Goal: Transaction & Acquisition: Purchase product/service

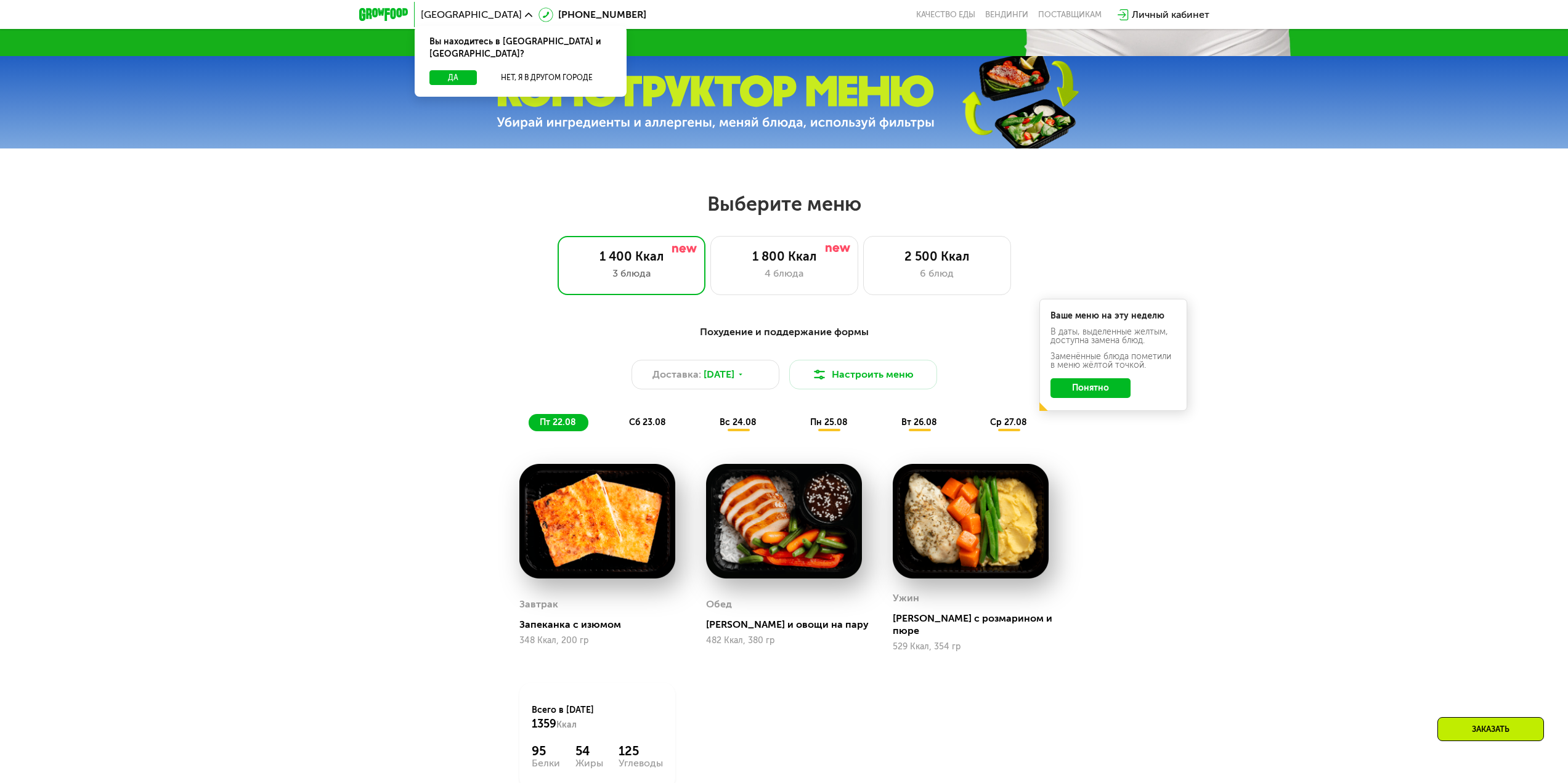
scroll to position [616, 0]
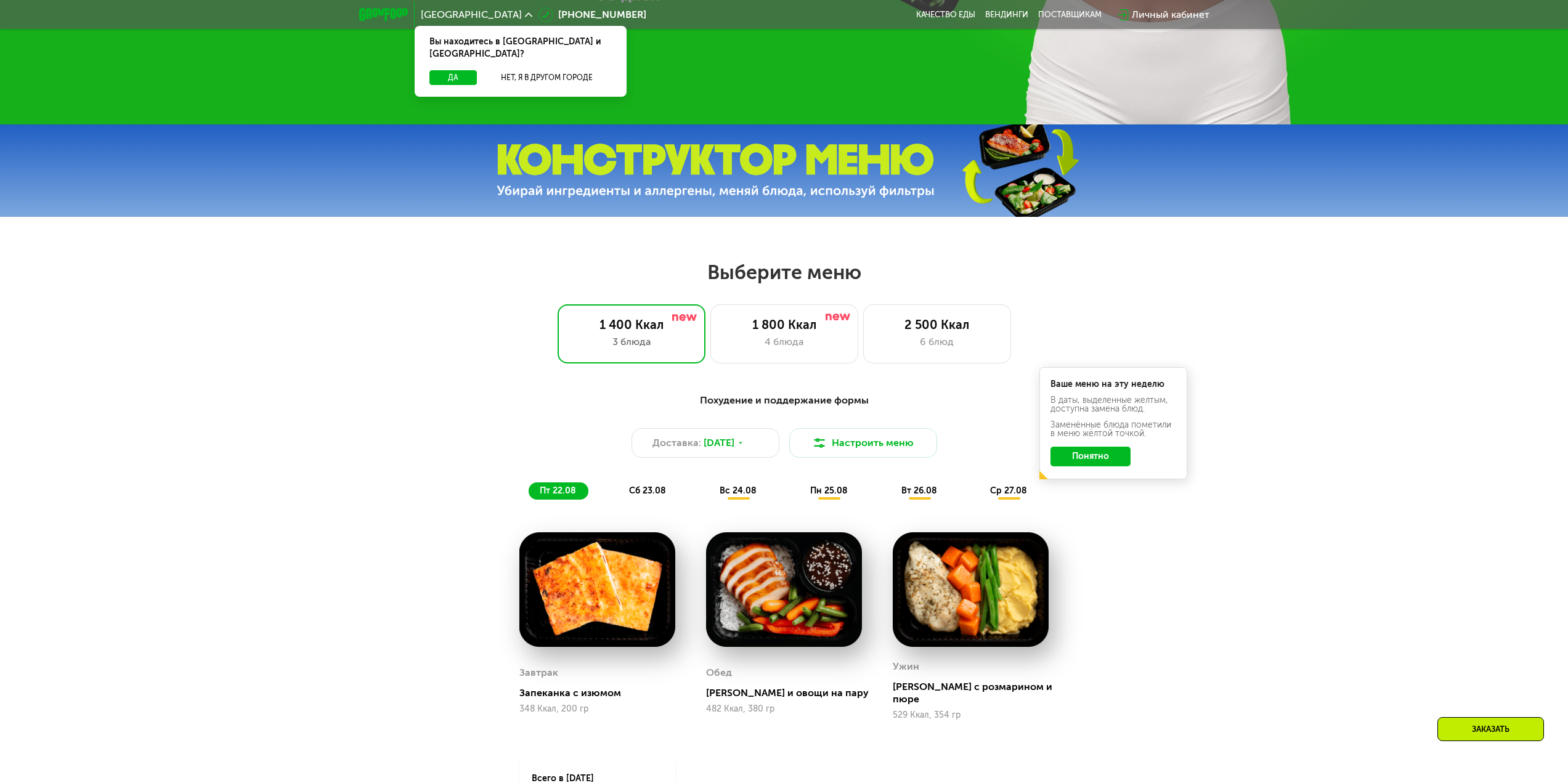
click at [650, 496] on span "сб 23.08" at bounding box center [647, 490] width 37 height 10
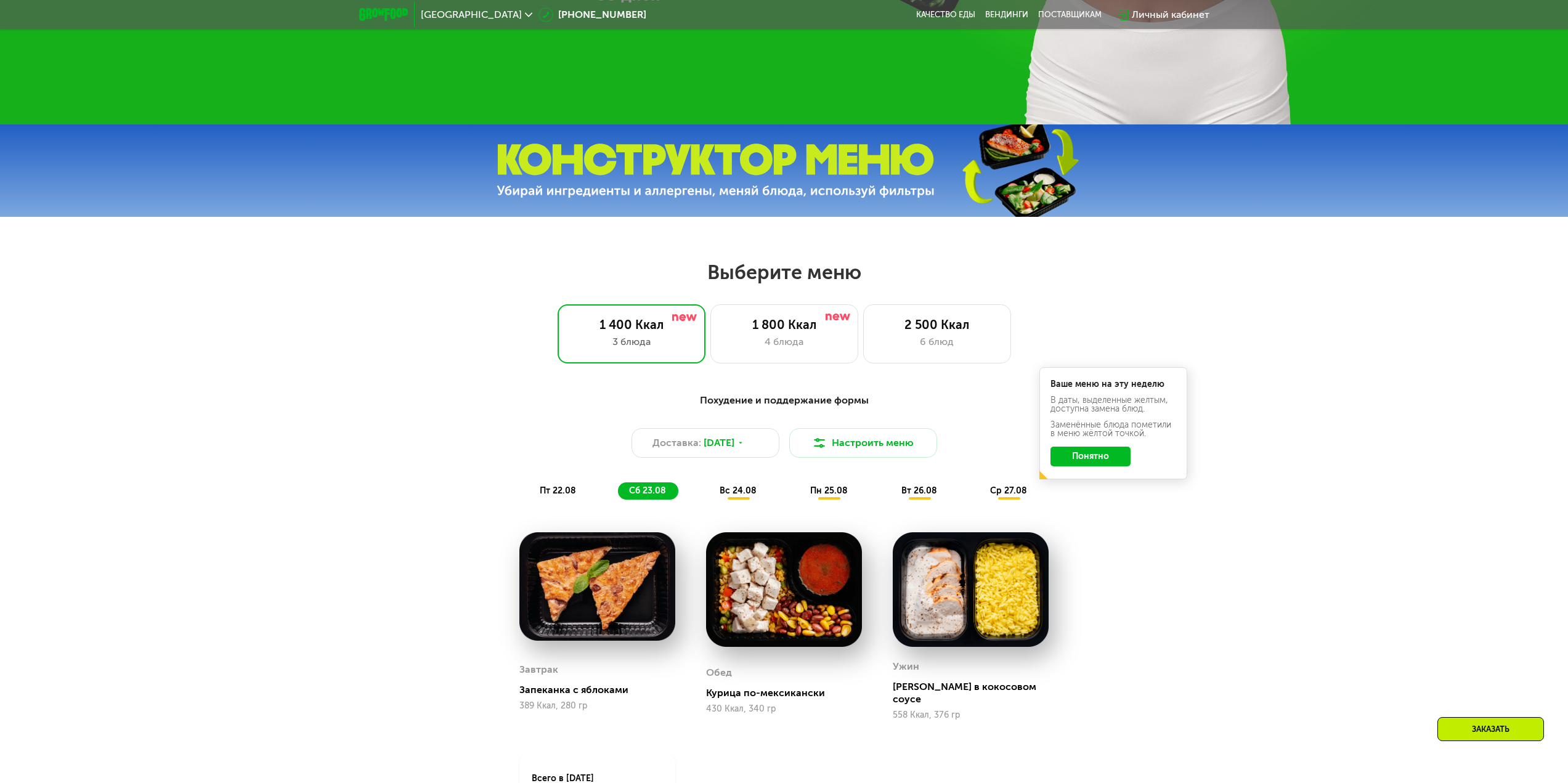
click at [618, 500] on div "пт 22.08" at bounding box center [648, 490] width 60 height 17
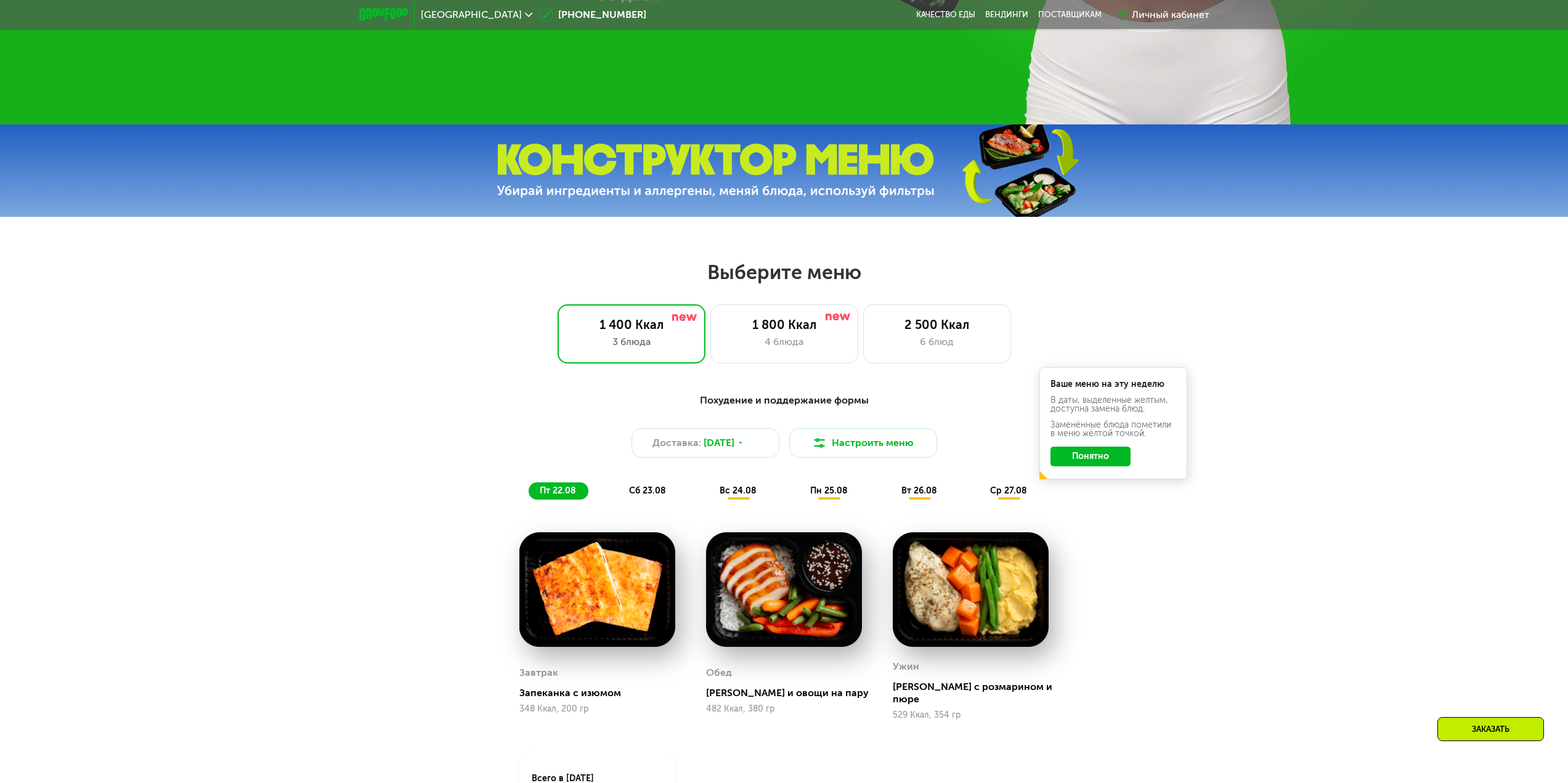
click at [626, 484] on div "Похудение и поддержание формы Доставка: [DATE] Настроить меню пт 22.08 сб 23.08…" at bounding box center [784, 446] width 730 height 106
click at [709, 487] on div "сб 23.08" at bounding box center [739, 490] width 60 height 17
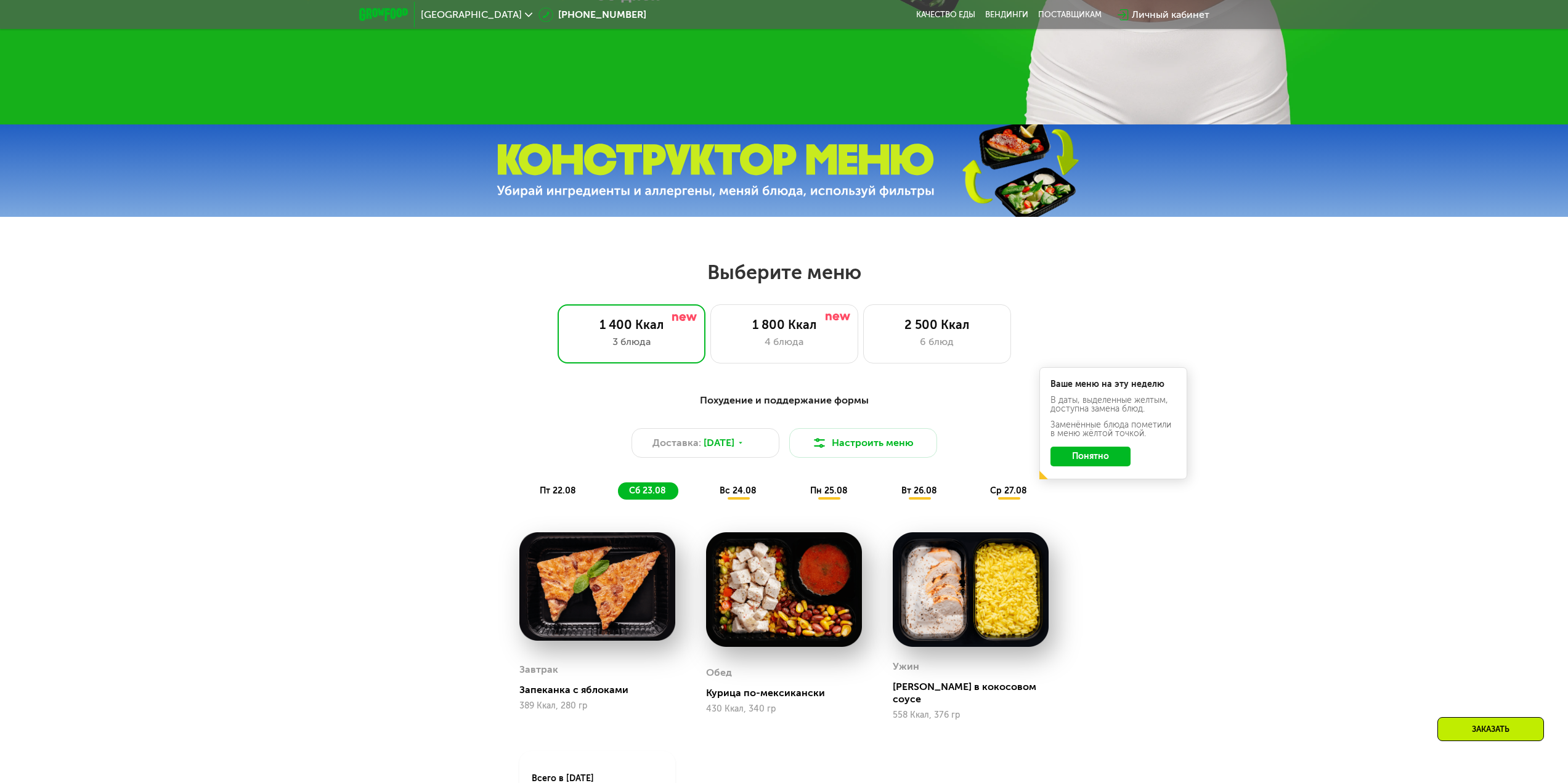
click at [799, 489] on div "вс 24.08" at bounding box center [829, 490] width 61 height 17
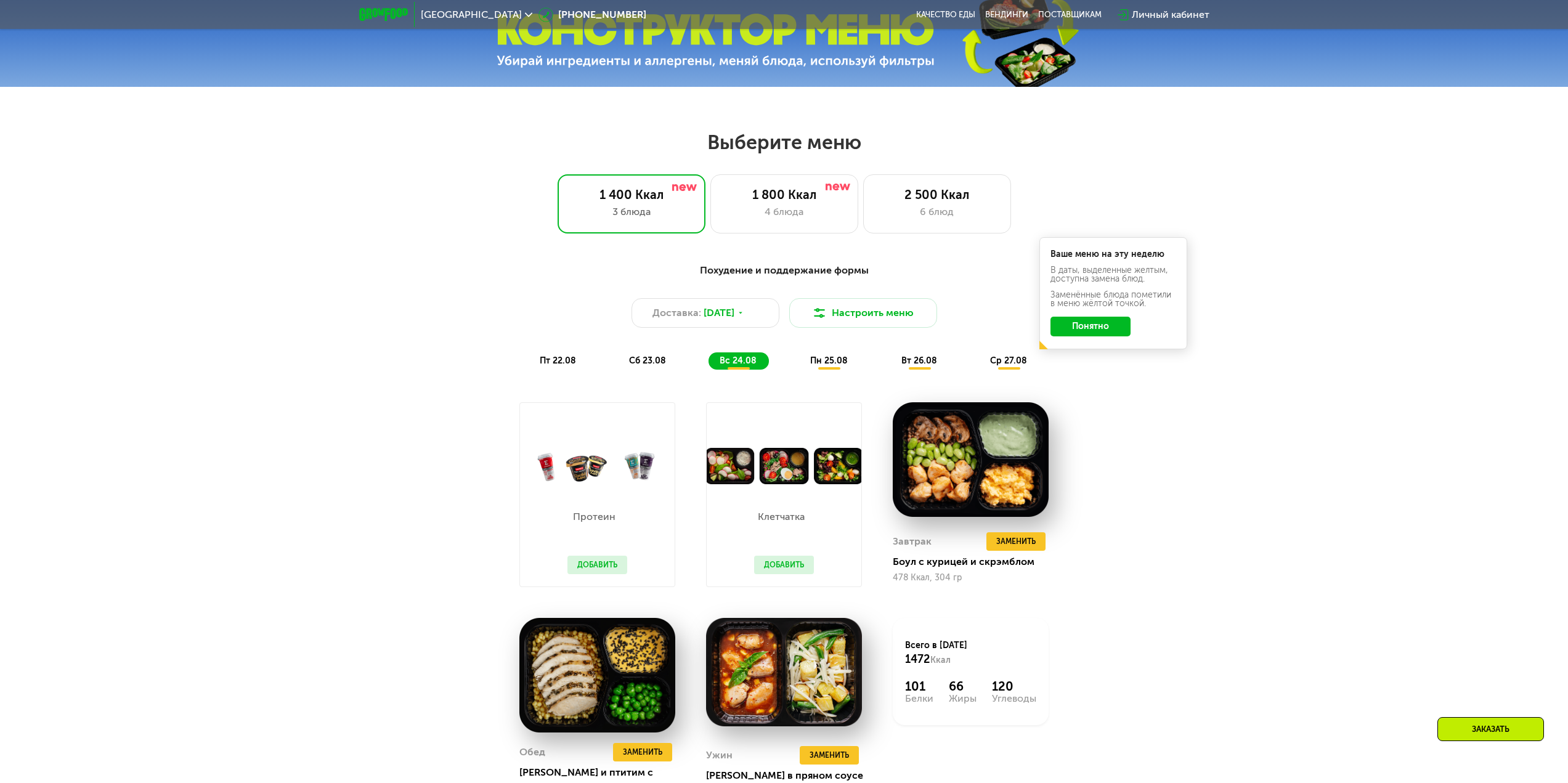
scroll to position [801, 0]
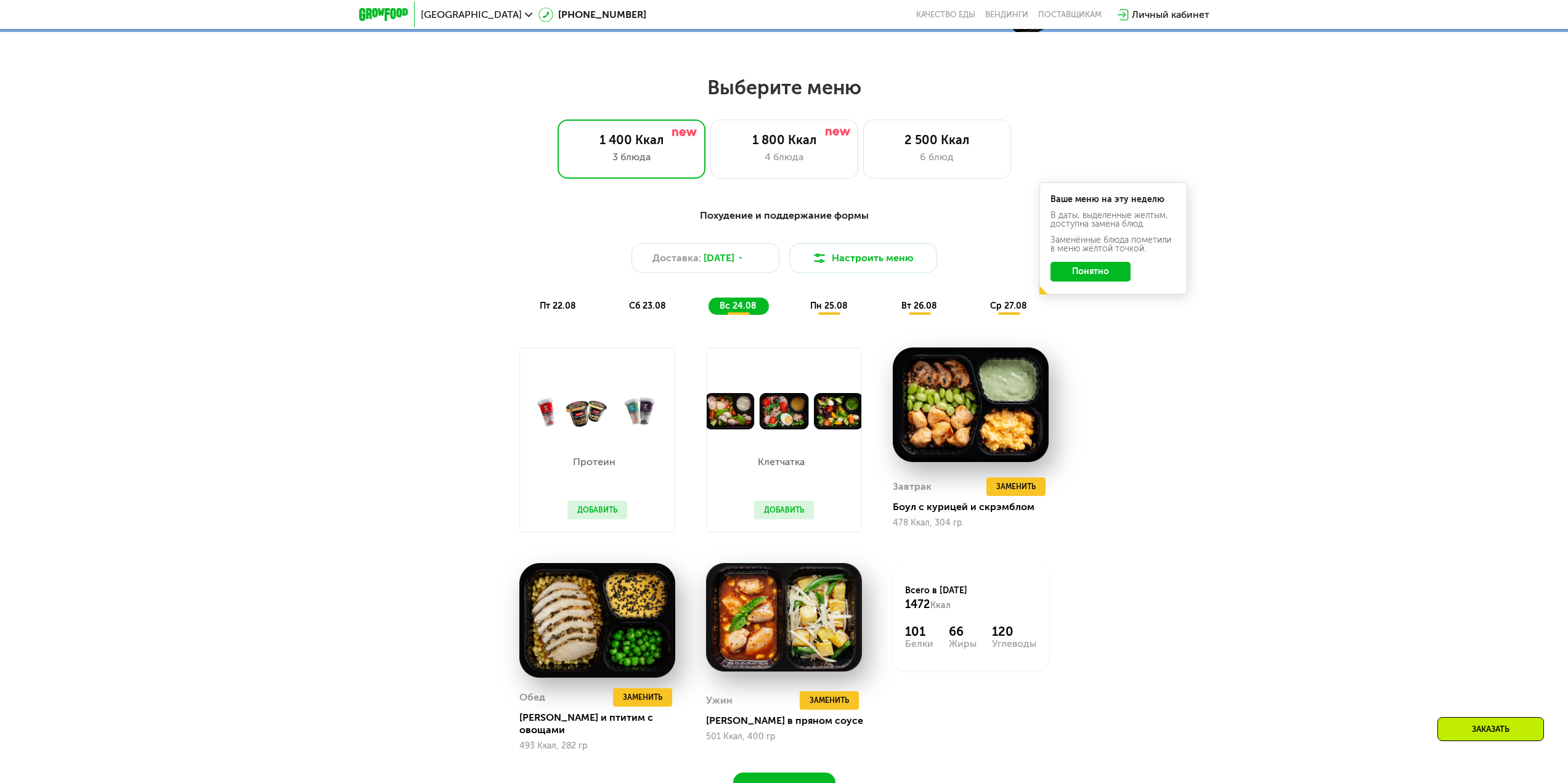
click at [837, 311] on span "пн 25.08" at bounding box center [829, 306] width 38 height 10
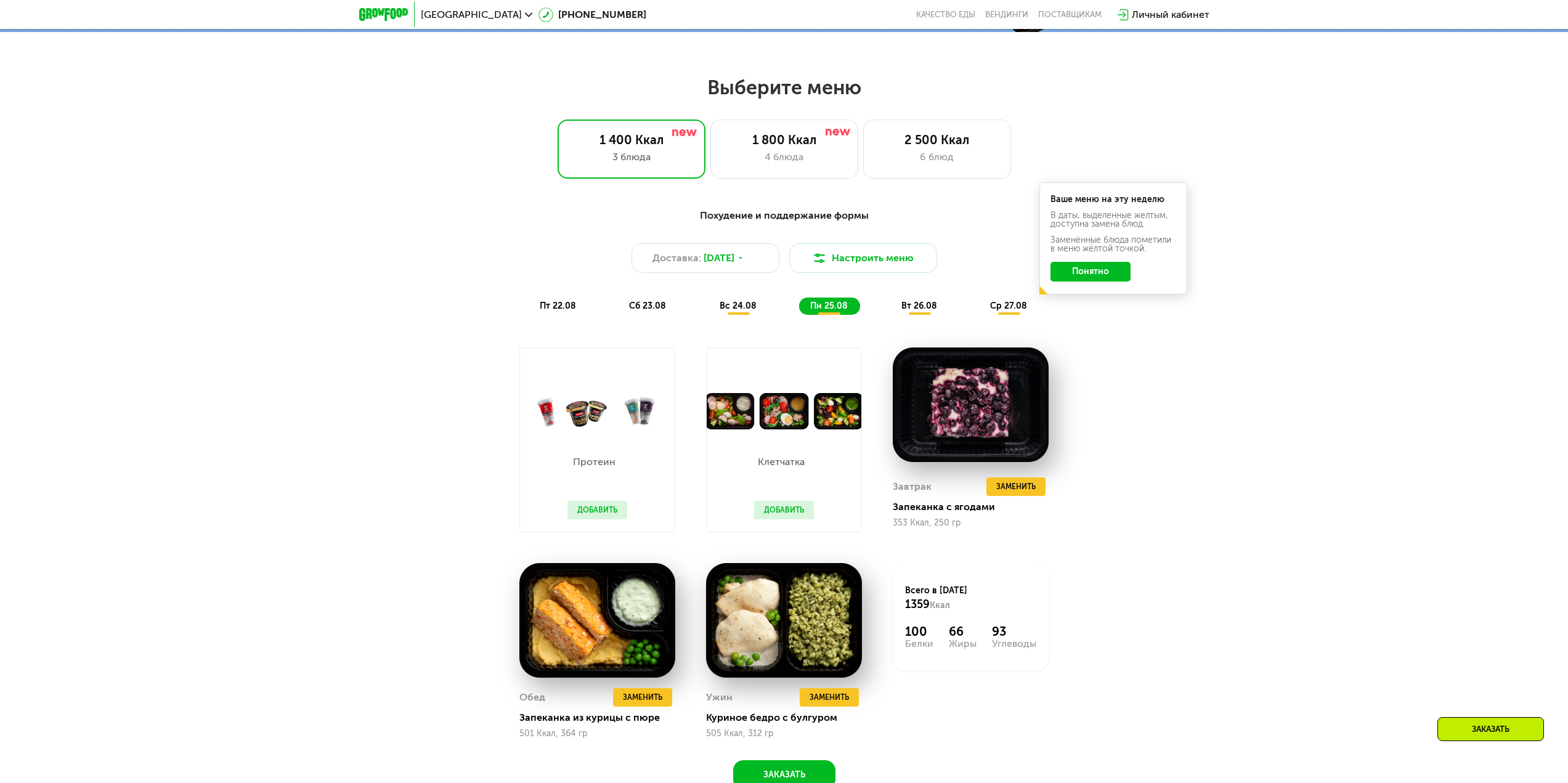
click at [979, 307] on div "вт 26.08" at bounding box center [1009, 306] width 60 height 17
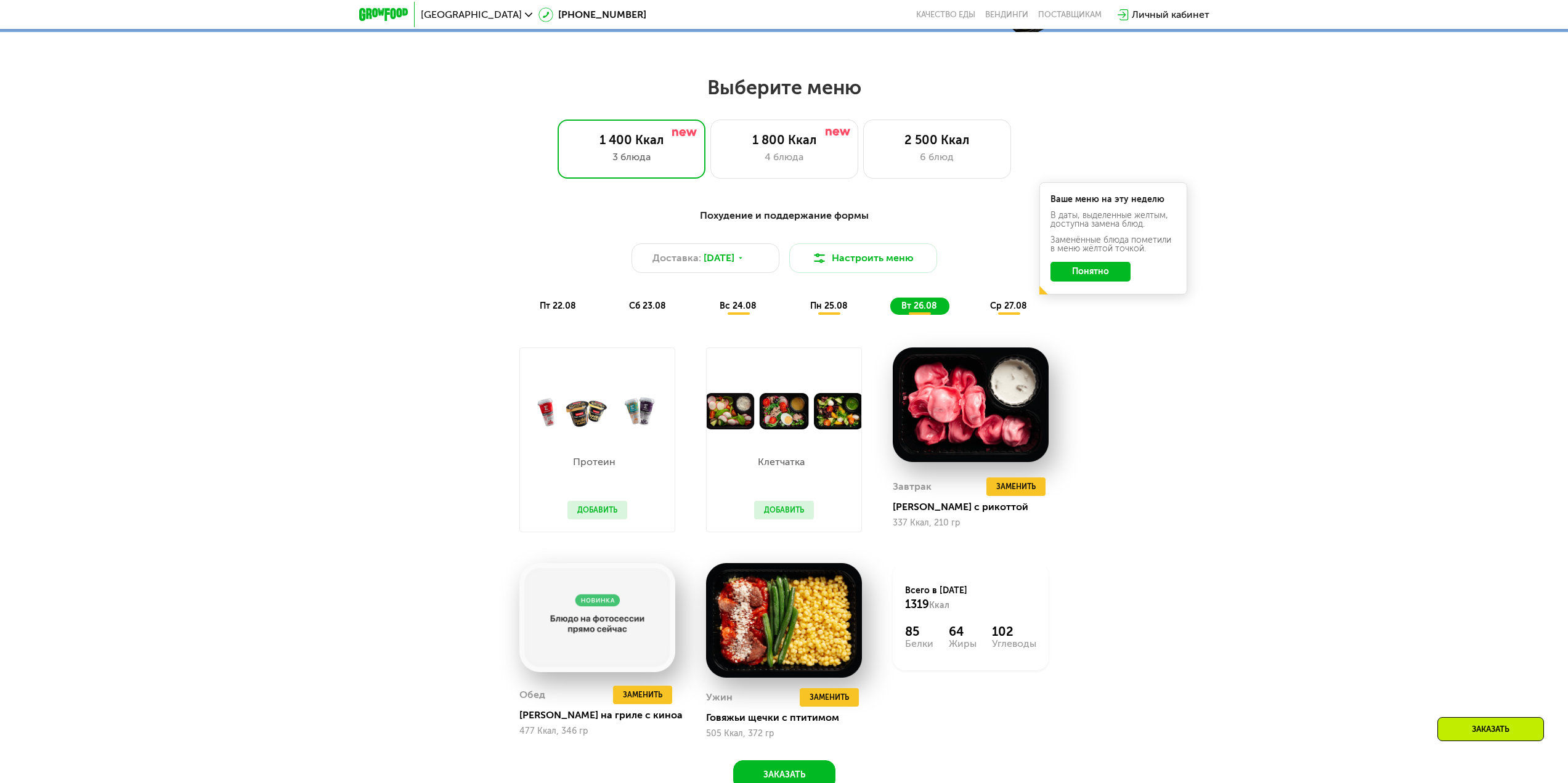
click at [1029, 308] on div "ср 27.08" at bounding box center [1009, 306] width 60 height 17
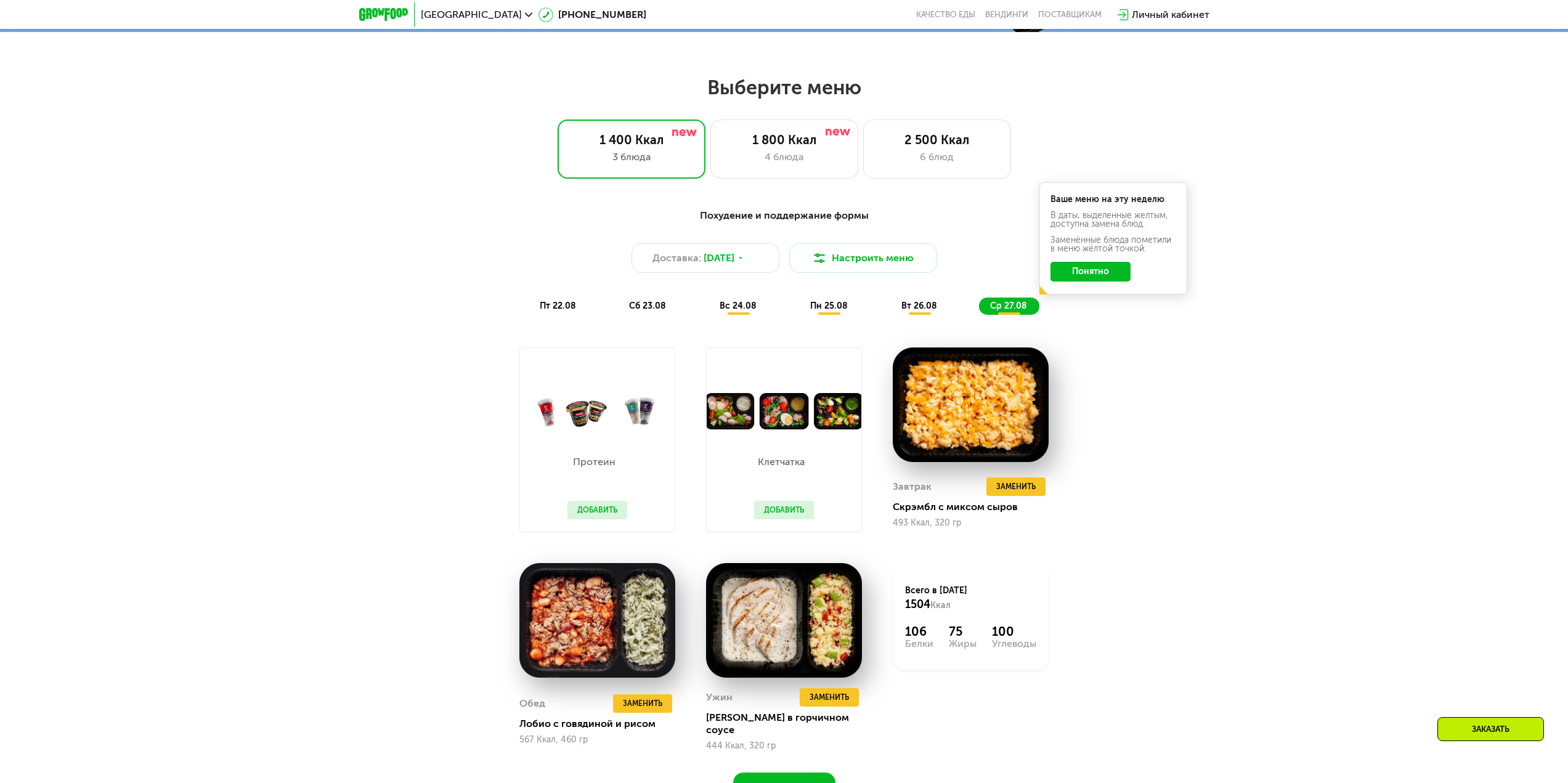
click at [930, 311] on span "вт 26.08" at bounding box center [920, 306] width 36 height 10
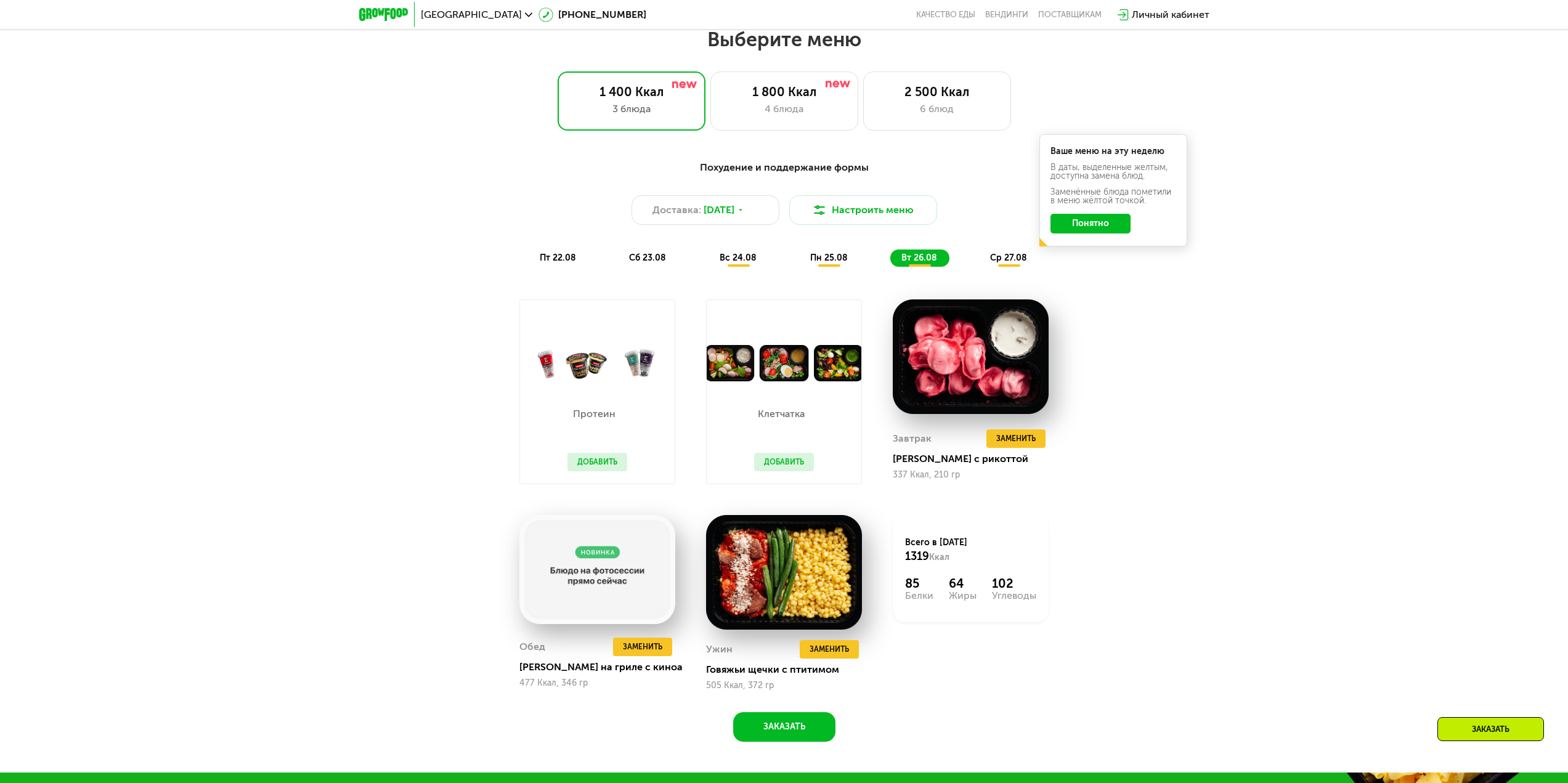
scroll to position [1109, 0]
